Goal: Use online tool/utility

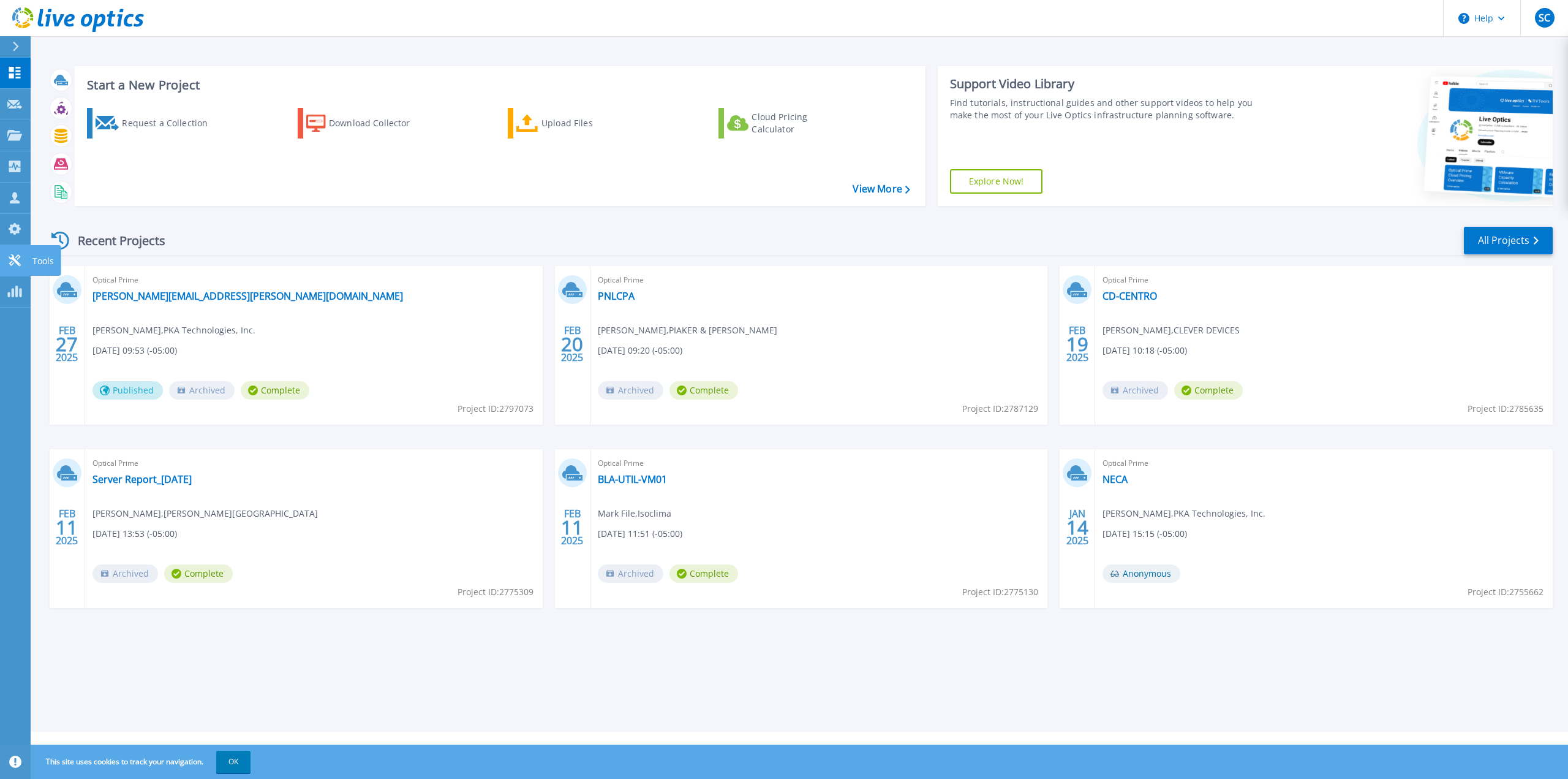
click at [20, 258] on icon at bounding box center [14, 260] width 14 height 11
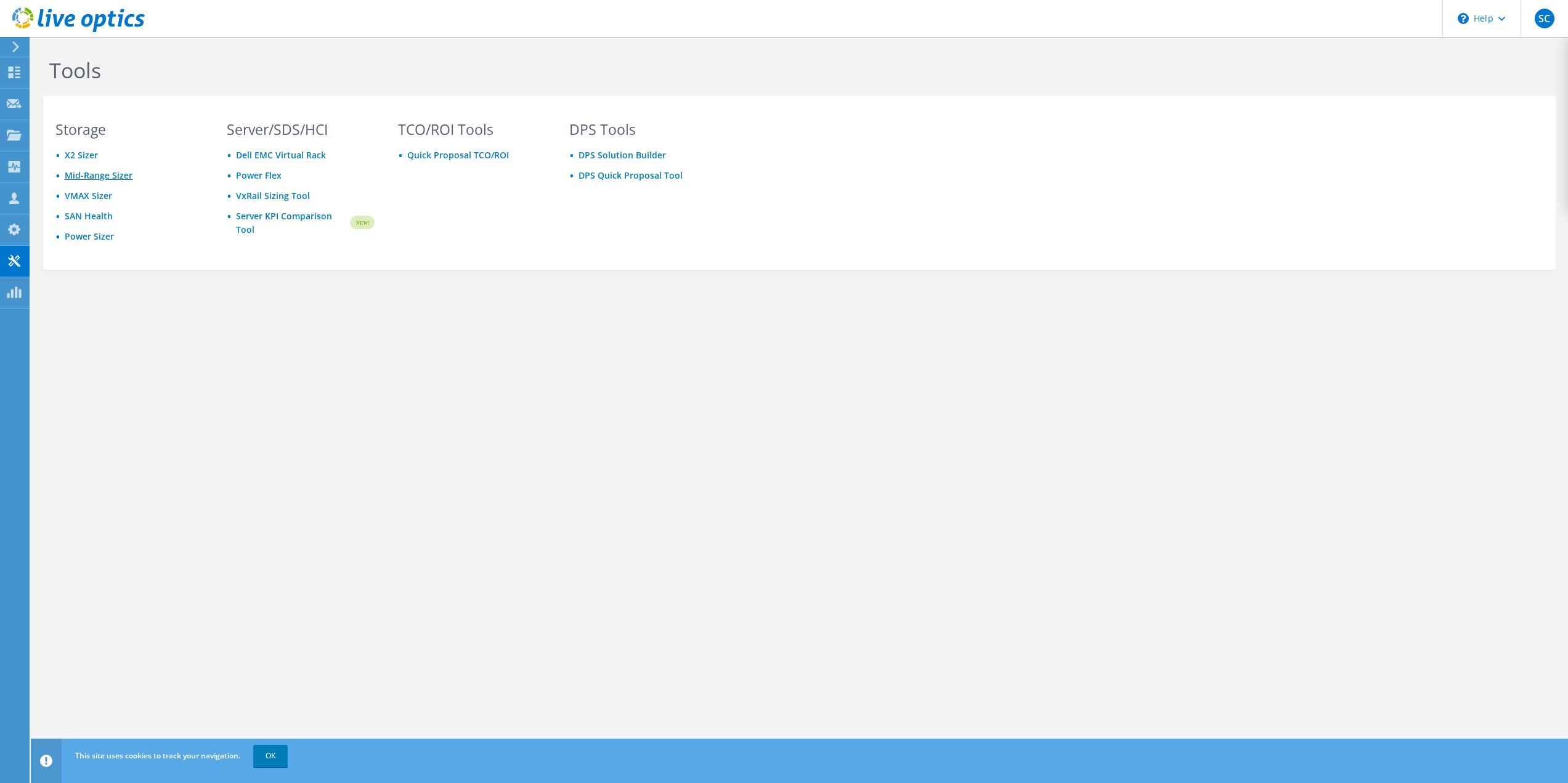
click at [101, 175] on link "Mid-Range Sizer" at bounding box center [98, 175] width 68 height 11
